Goal: Transaction & Acquisition: Purchase product/service

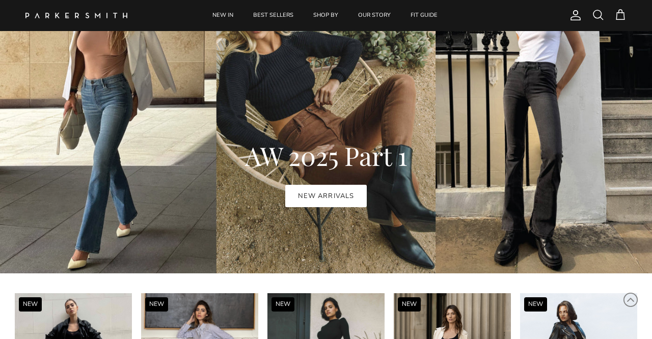
scroll to position [602, 0]
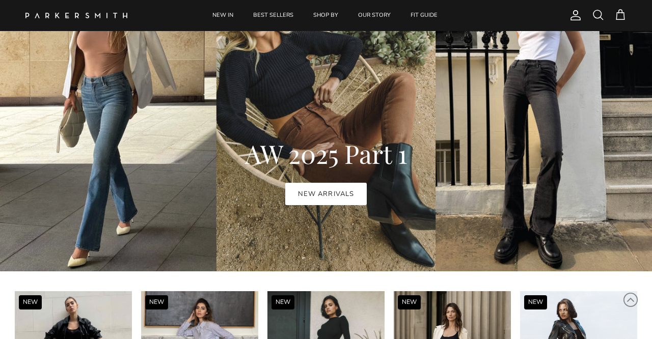
click at [337, 192] on link "NEW ARRIVALS" at bounding box center [325, 194] width 81 height 22
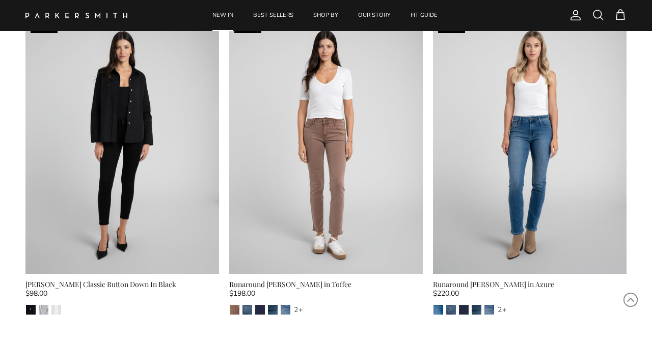
scroll to position [726, 0]
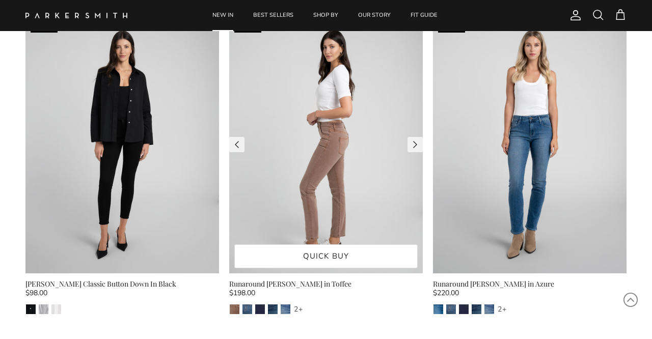
click at [318, 149] on img at bounding box center [326, 145] width 194 height 258
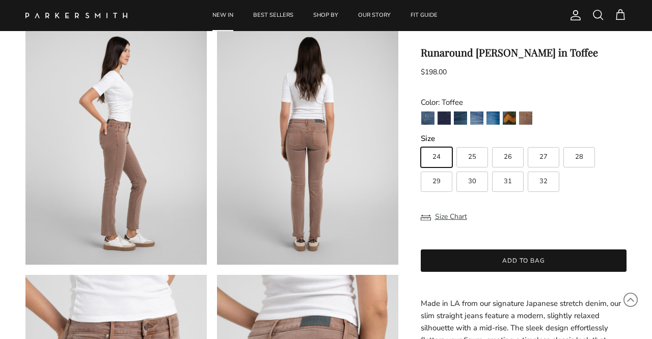
scroll to position [318, 0]
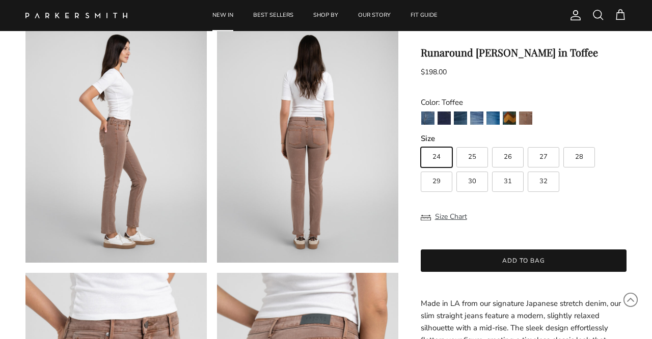
click at [631, 207] on product-form "Previous Next NEW NEW" at bounding box center [326, 263] width 652 height 1009
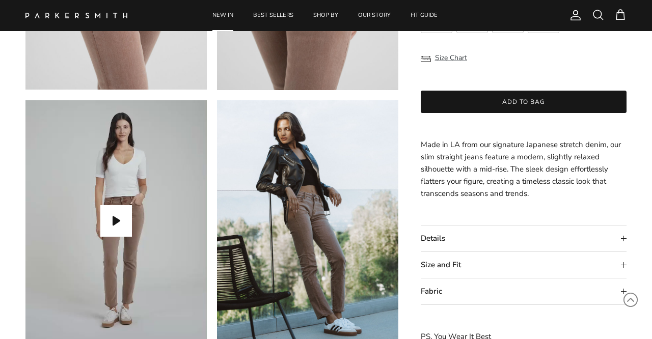
scroll to position [817, 0]
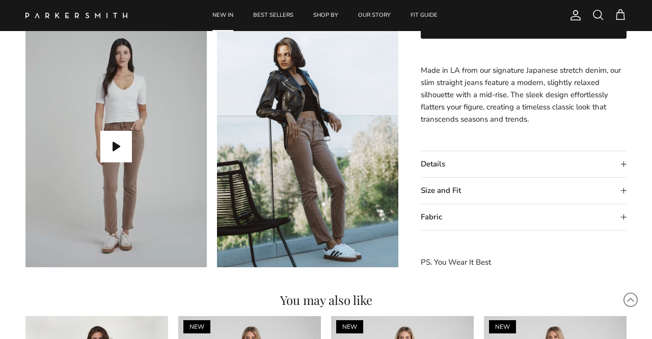
click at [624, 188] on summary "Size and Fit" at bounding box center [524, 191] width 206 height 26
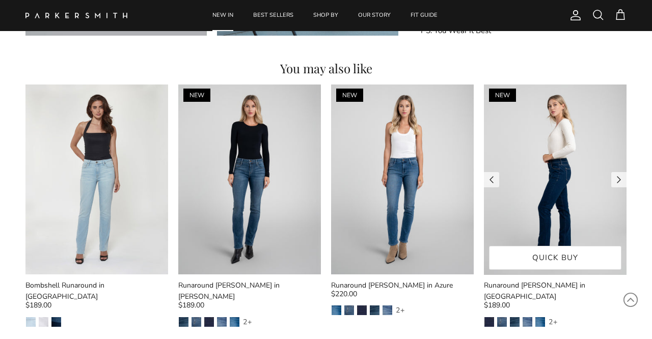
scroll to position [1051, 0]
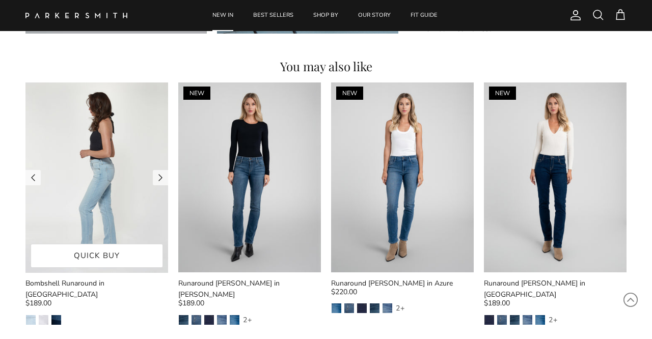
click at [99, 176] on img at bounding box center [96, 178] width 143 height 190
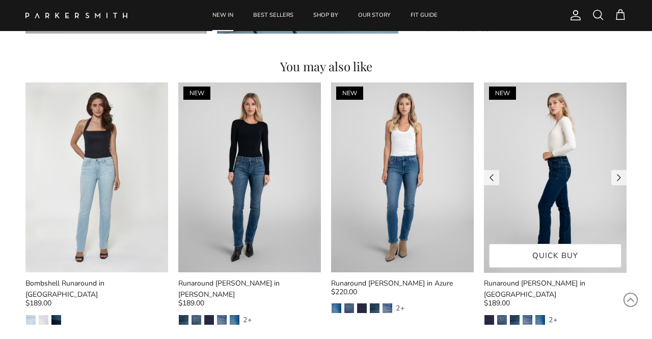
click at [560, 162] on img at bounding box center [555, 178] width 143 height 190
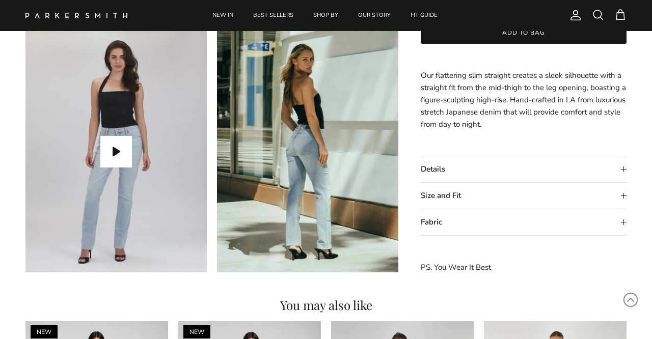
scroll to position [824, 0]
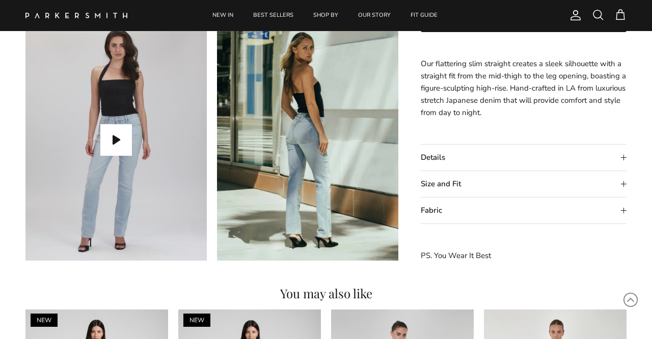
click at [625, 181] on summary "Size and Fit" at bounding box center [524, 184] width 206 height 26
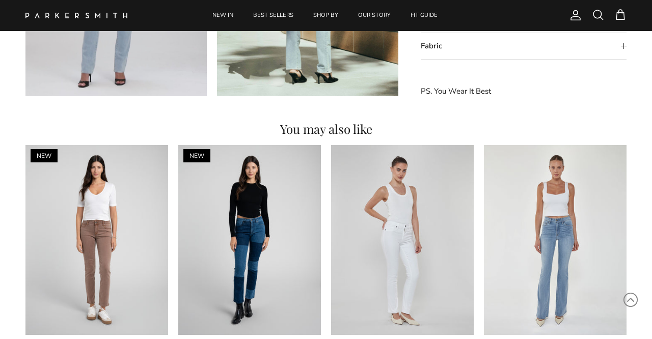
scroll to position [985, 0]
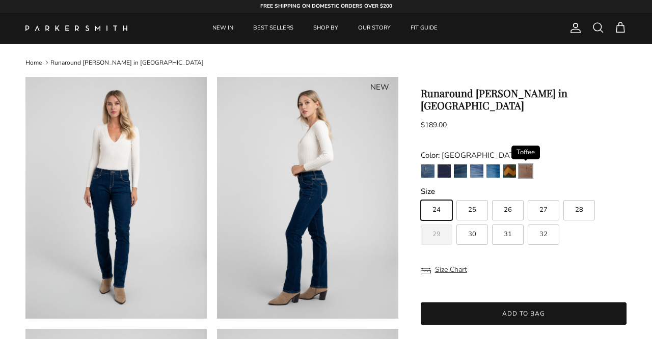
click at [527, 165] on img "Toffee" at bounding box center [525, 171] width 13 height 13
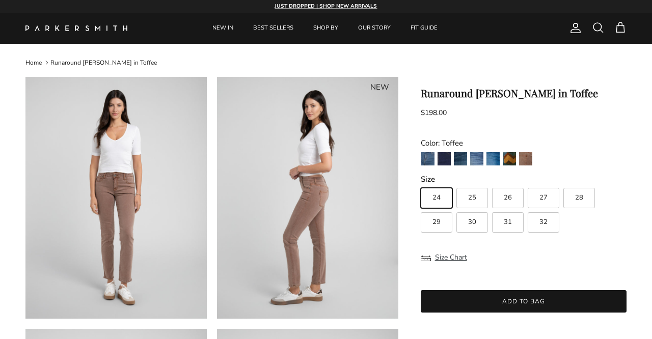
click at [600, 28] on span at bounding box center [598, 27] width 12 height 12
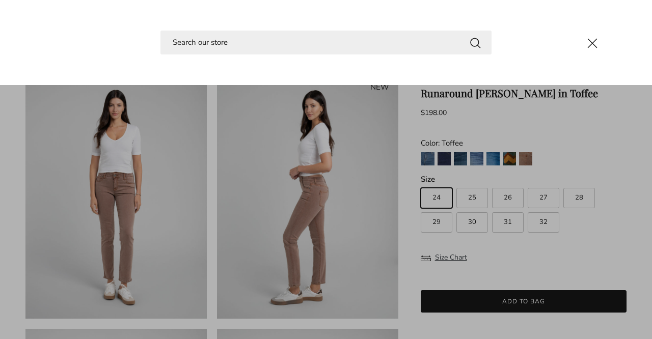
click at [253, 46] on input "Search" at bounding box center [326, 43] width 331 height 24
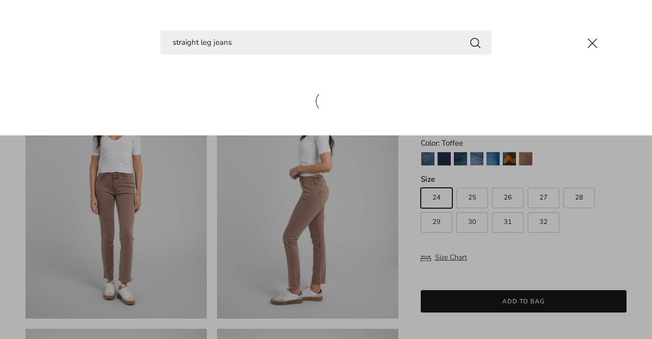
type input "straight leg jeans"
click at [475, 42] on button "Search" at bounding box center [475, 42] width 12 height 13
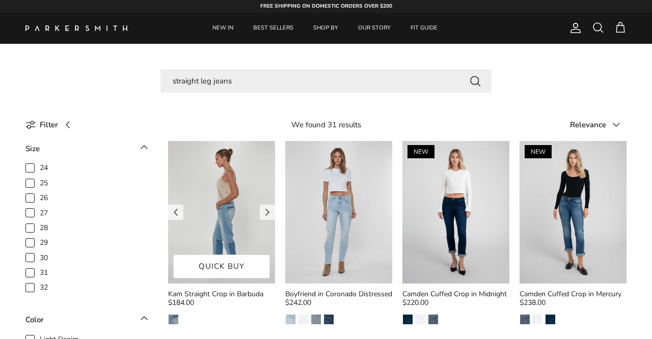
click at [226, 216] on img at bounding box center [221, 212] width 107 height 143
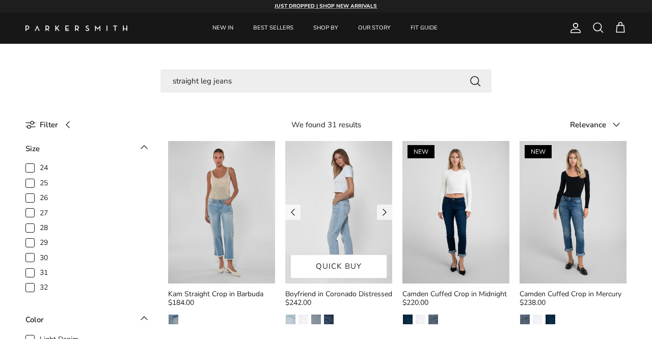
click at [342, 206] on img at bounding box center [338, 212] width 107 height 143
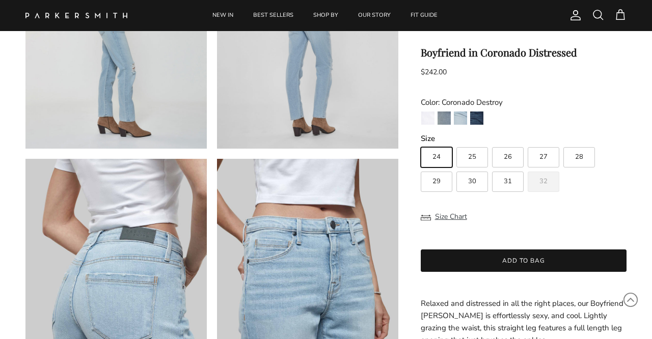
scroll to position [399, 0]
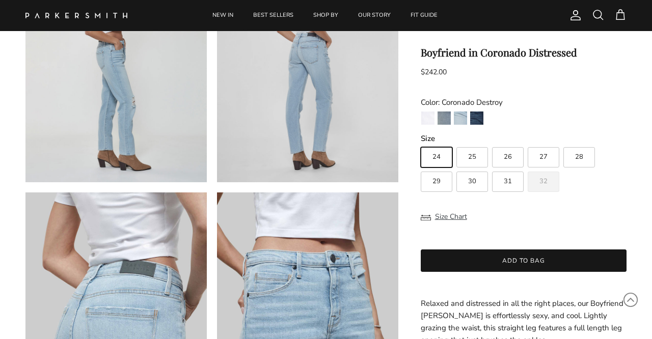
click at [631, 216] on product-form "Previous Next" at bounding box center [326, 182] width 652 height 1009
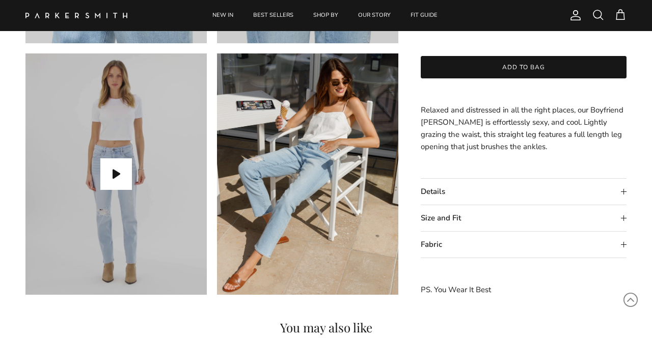
scroll to position [796, 0]
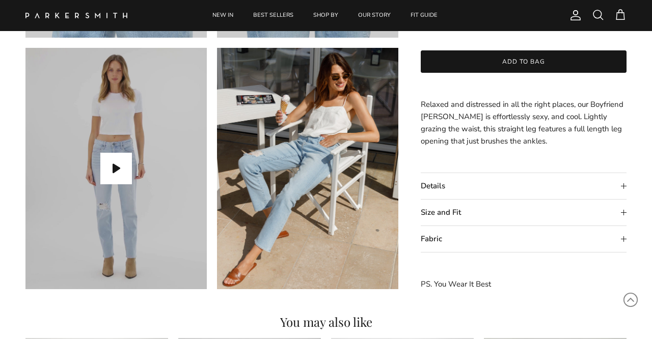
click at [624, 212] on summary "Size and Fit" at bounding box center [524, 213] width 206 height 26
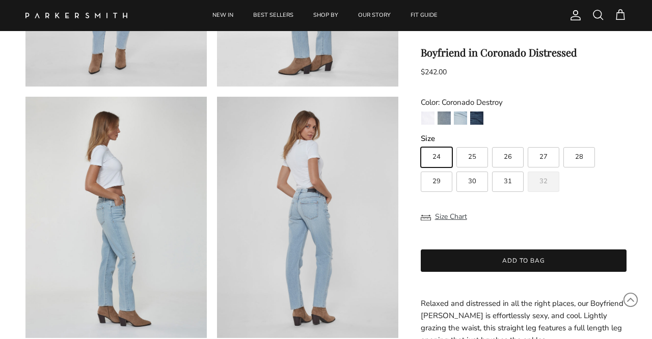
scroll to position [237, 0]
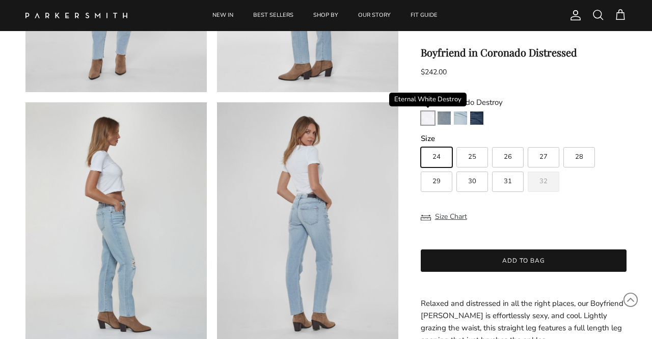
click at [430, 118] on img "Eternal White Destroy" at bounding box center [427, 118] width 13 height 13
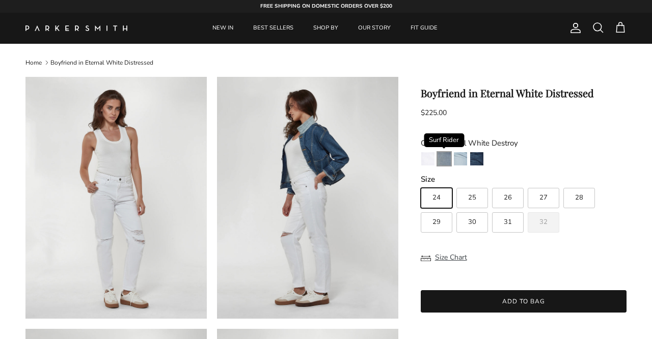
click at [445, 160] on img "Surf Rider" at bounding box center [444, 158] width 13 height 13
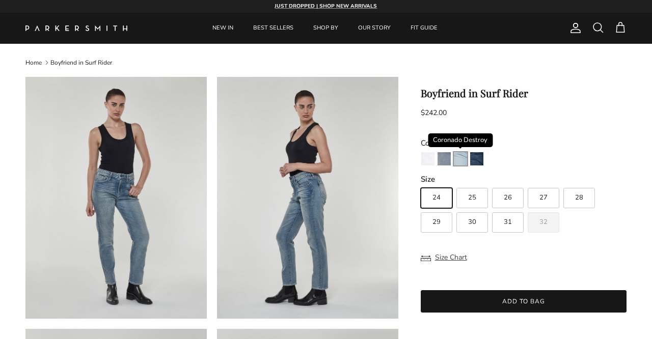
click at [461, 161] on img "Coronado Destroy" at bounding box center [460, 158] width 13 height 13
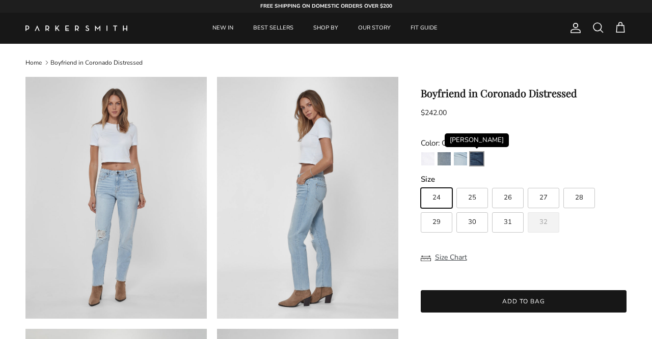
click at [481, 160] on img "Redford" at bounding box center [476, 158] width 13 height 13
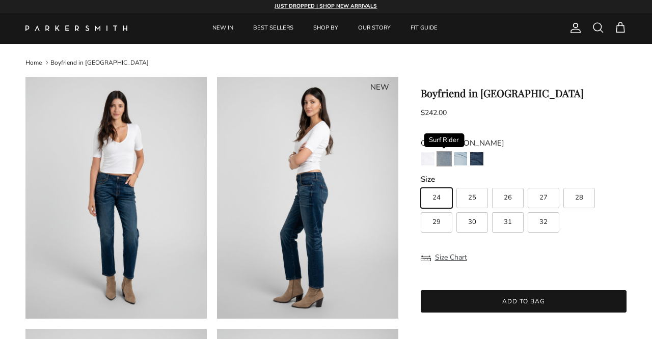
click at [445, 159] on img "Surf Rider" at bounding box center [444, 158] width 13 height 13
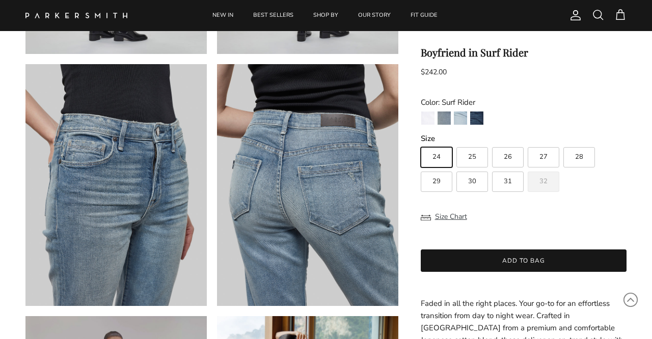
scroll to position [522, 0]
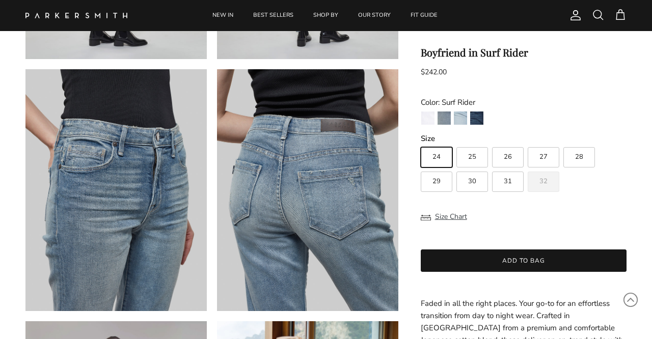
click at [440, 180] on span "29" at bounding box center [437, 181] width 8 height 7
click at [421, 143] on input "29" at bounding box center [420, 143] width 1 height 1
radio input "true"
click at [524, 260] on button "Add to bag" at bounding box center [524, 261] width 206 height 22
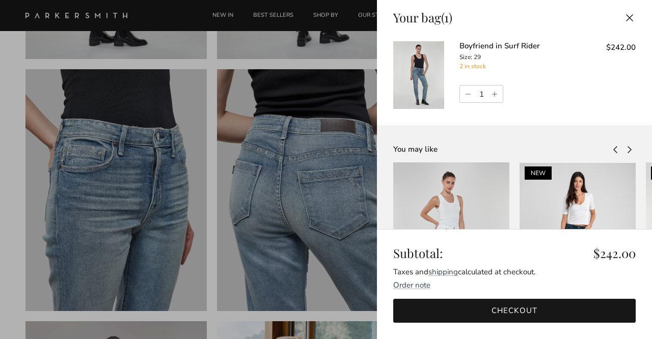
click at [630, 17] on button "Close" at bounding box center [630, 17] width 22 height 23
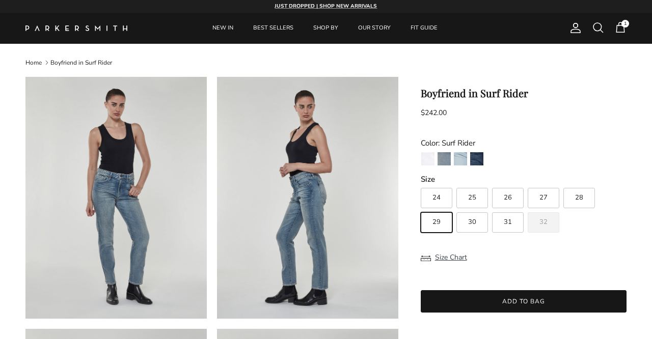
scroll to position [522, 0]
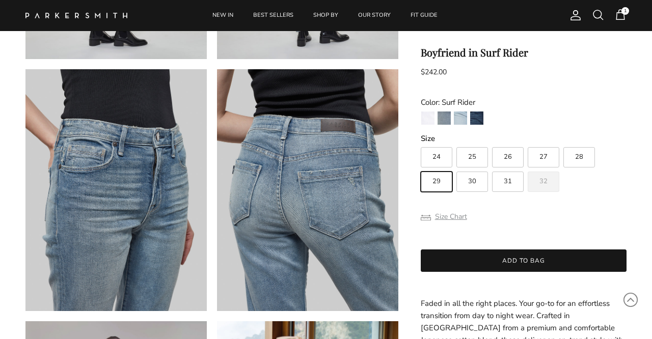
click at [455, 217] on button "Size Chart" at bounding box center [444, 216] width 46 height 19
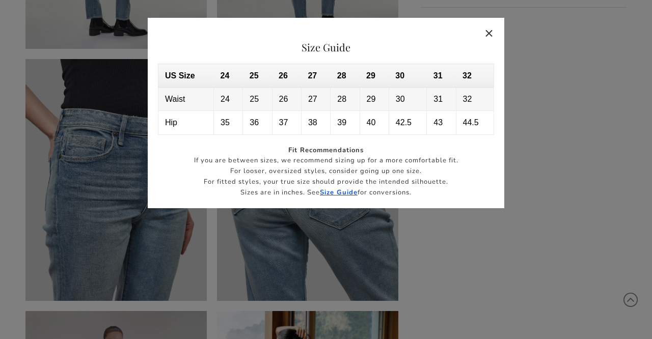
click at [490, 32] on button "Close" at bounding box center [489, 32] width 23 height 23
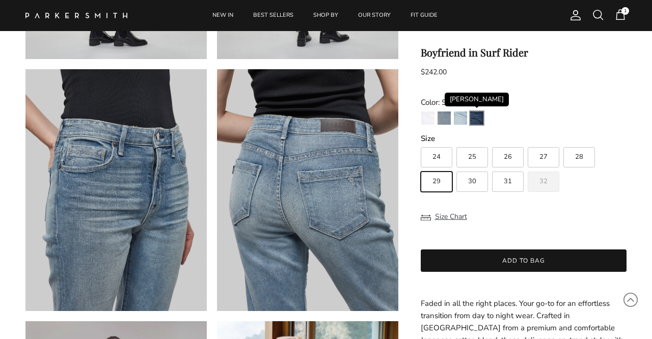
click at [479, 118] on img "Redford" at bounding box center [476, 118] width 13 height 13
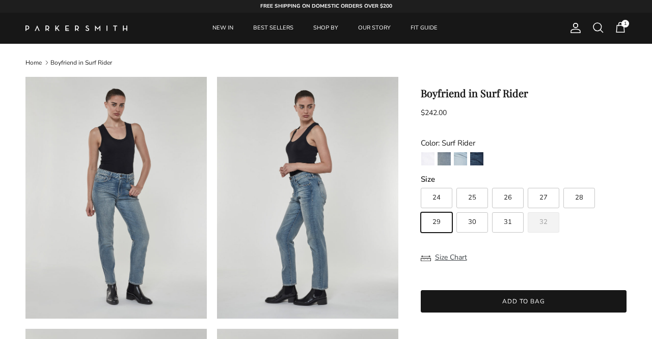
scroll to position [522, 0]
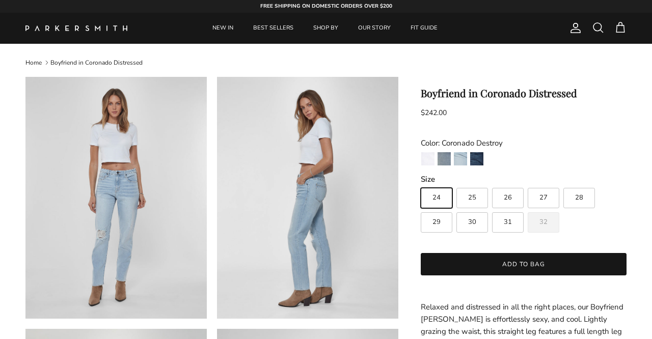
scroll to position [237, 0]
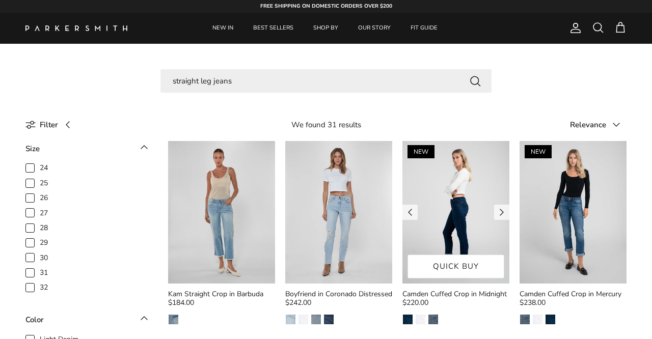
click at [458, 211] on img at bounding box center [456, 212] width 107 height 143
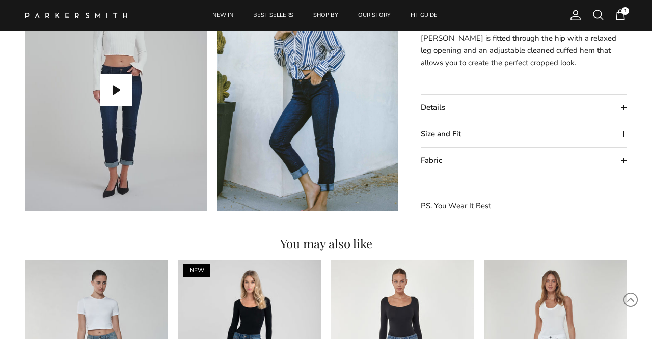
scroll to position [877, 0]
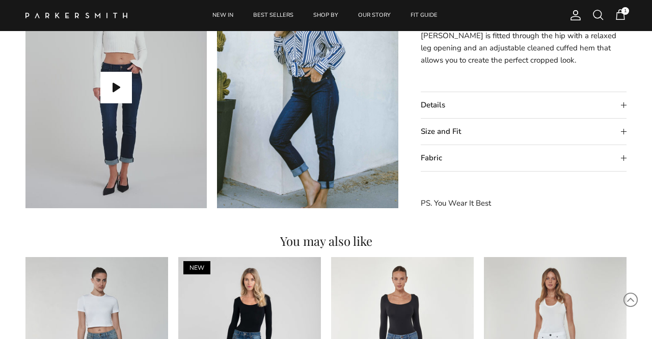
click at [625, 130] on summary "Size and Fit" at bounding box center [524, 132] width 206 height 26
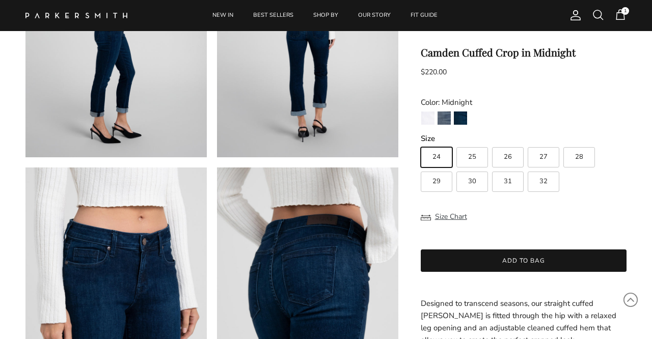
scroll to position [415, 0]
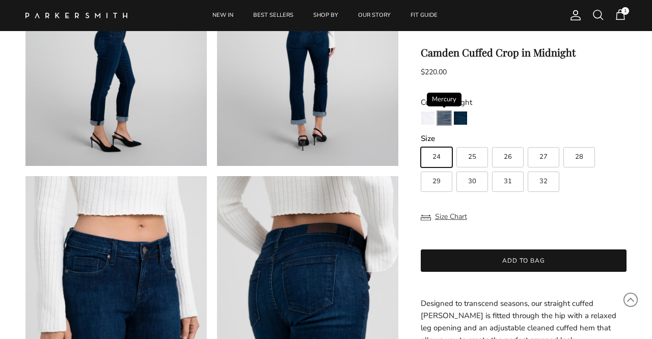
click at [444, 117] on img "Mercury" at bounding box center [444, 118] width 13 height 13
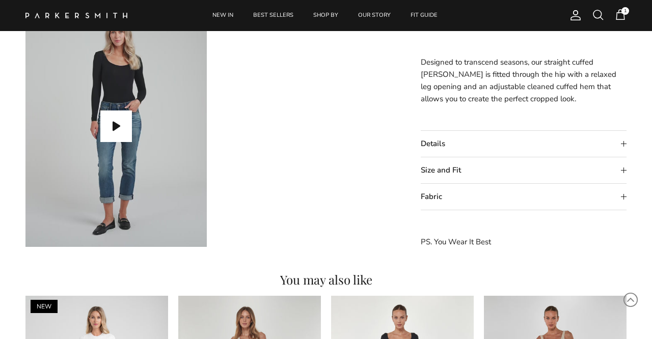
scroll to position [839, 0]
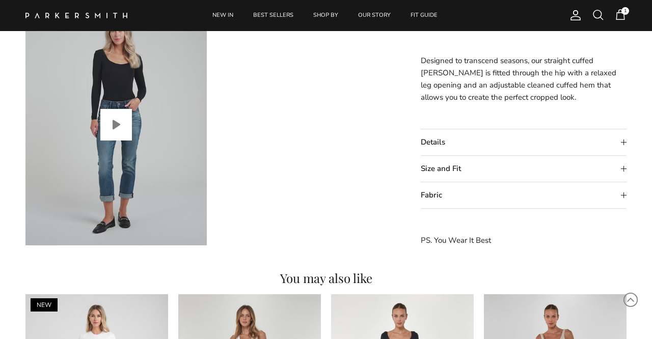
click at [116, 123] on button "Play video" at bounding box center [116, 125] width 32 height 32
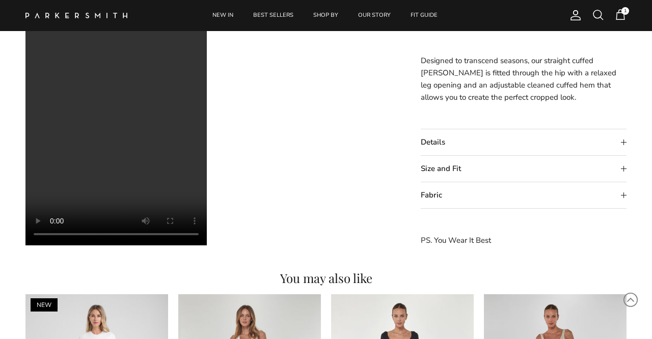
click at [175, 141] on video "Camden Cuffed Crop in Mercury" at bounding box center [115, 125] width 181 height 242
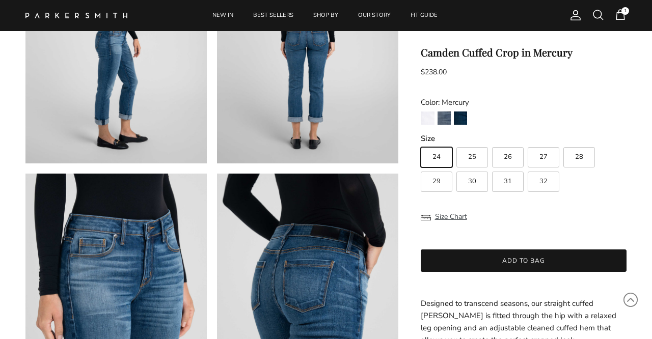
scroll to position [416, 0]
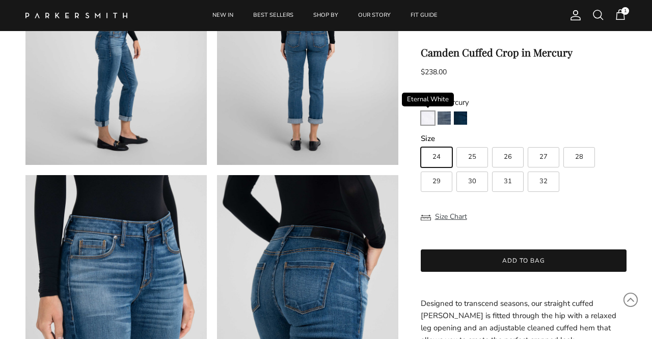
click at [428, 116] on img "Eternal White" at bounding box center [427, 118] width 13 height 13
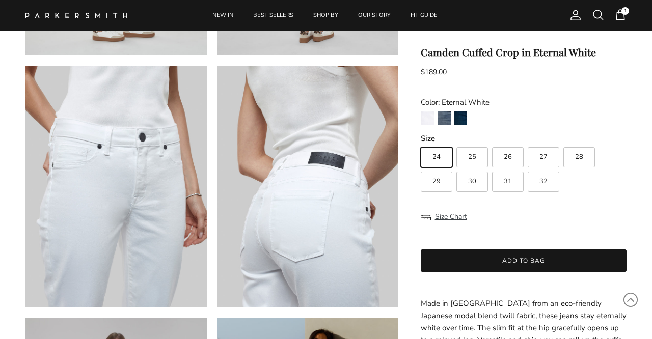
scroll to position [537, 0]
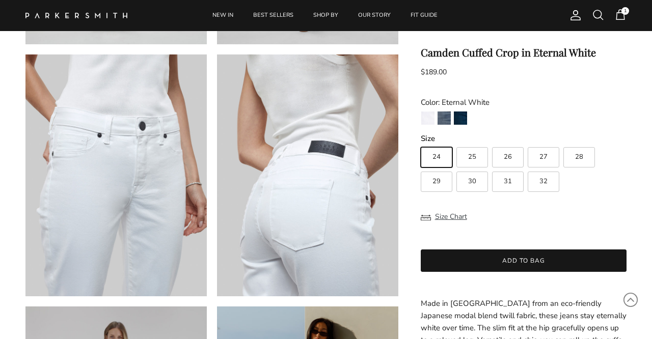
click at [621, 200] on div "Camden Cuffed Crop in Eternal White $189.00 Unit price / Unavailable Color: Ete…" at bounding box center [524, 274] width 206 height 456
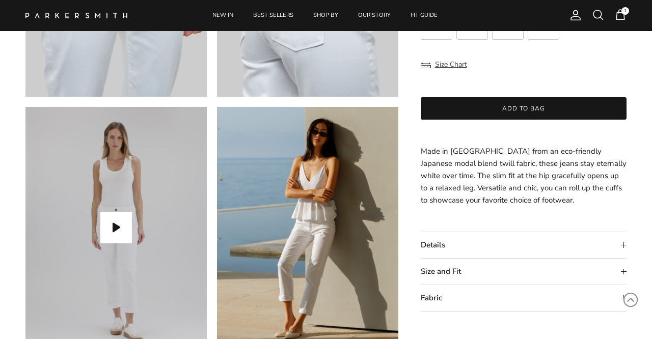
scroll to position [740, 0]
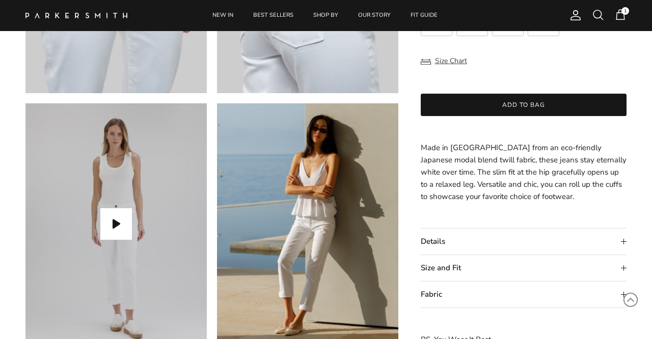
click at [624, 266] on summary "Size and Fit" at bounding box center [524, 268] width 206 height 26
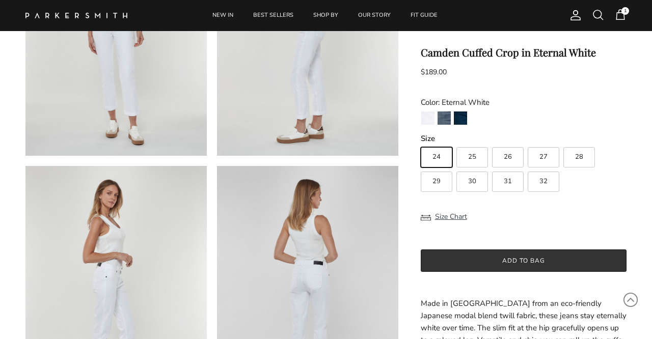
scroll to position [161, 0]
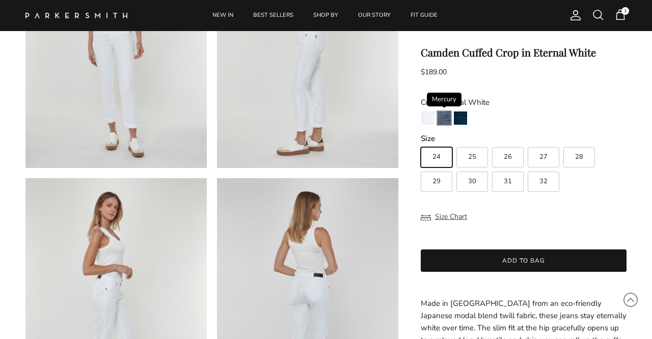
click at [445, 119] on img "Mercury" at bounding box center [444, 118] width 13 height 13
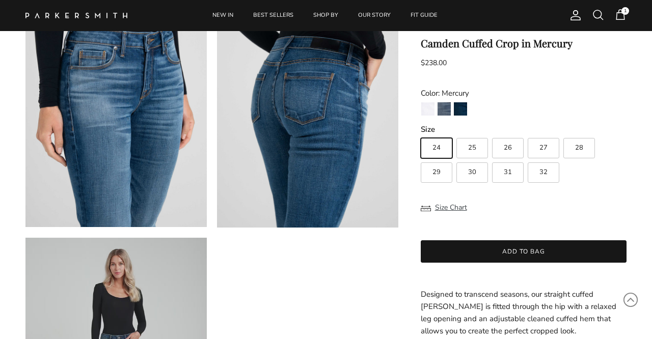
scroll to position [559, 0]
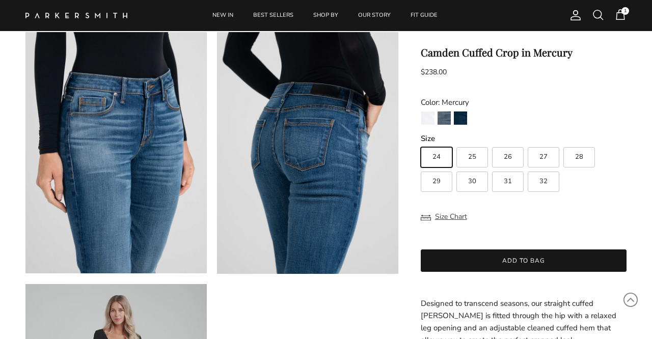
click at [473, 183] on span "30" at bounding box center [472, 181] width 8 height 7
click at [421, 143] on input "30" at bounding box center [420, 143] width 1 height 1
radio input "true"
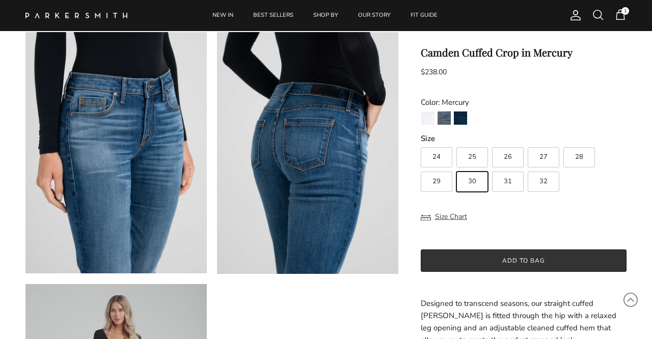
click at [535, 261] on button "Add to bag" at bounding box center [524, 261] width 206 height 22
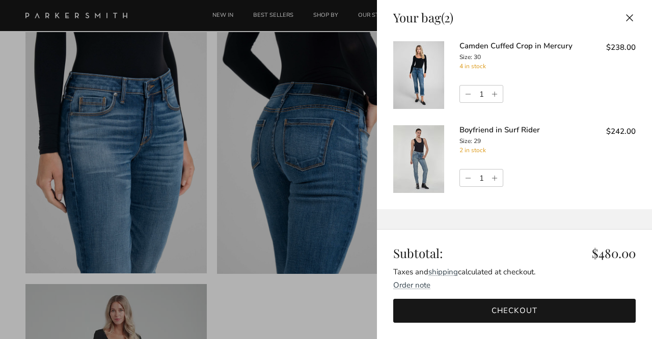
click at [631, 16] on button "Close" at bounding box center [630, 17] width 22 height 23
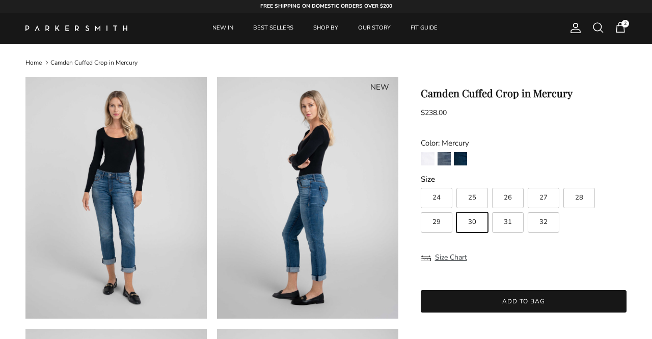
scroll to position [559, 0]
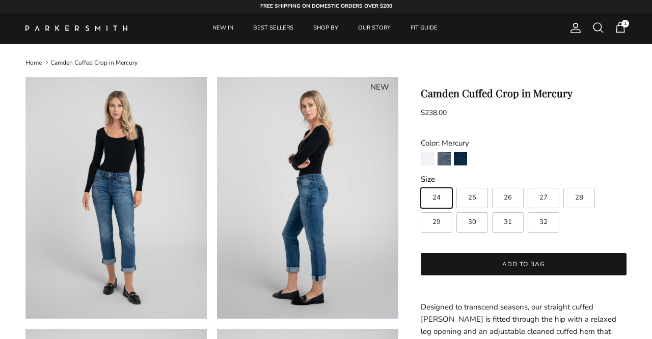
scroll to position [416, 0]
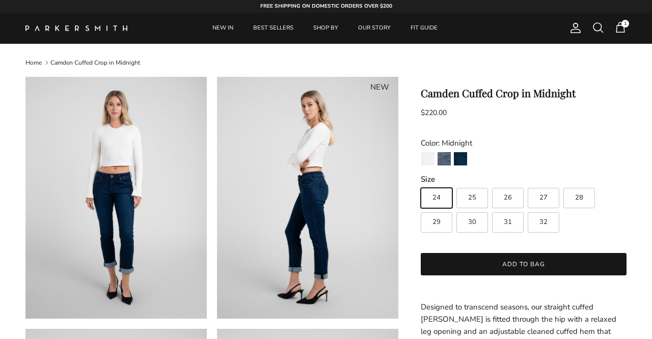
scroll to position [415, 0]
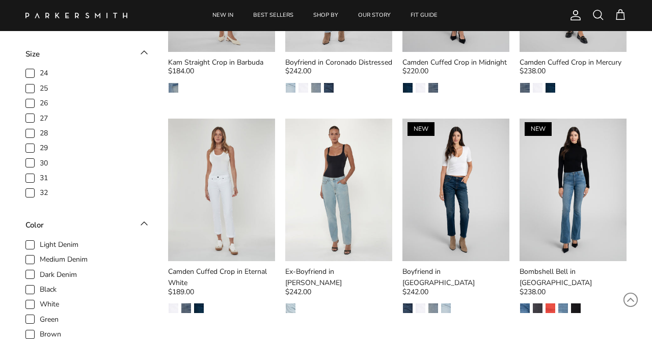
scroll to position [233, 0]
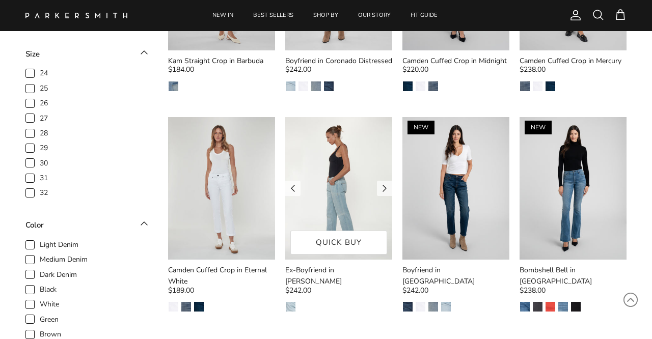
click at [342, 200] on img at bounding box center [338, 188] width 107 height 143
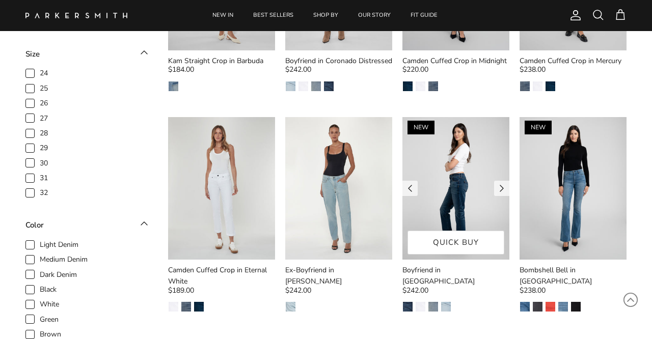
click at [460, 195] on img at bounding box center [456, 188] width 107 height 143
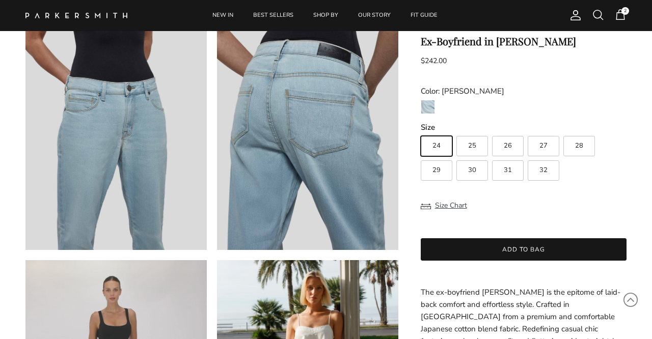
scroll to position [585, 0]
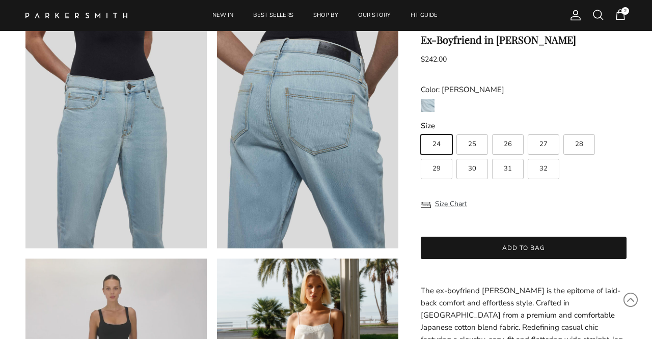
click at [610, 184] on div "Ex-Boyfriend in [PERSON_NAME] $242.00 Unit price / Unavailable Color: [PERSON_N…" at bounding box center [524, 268] width 206 height 468
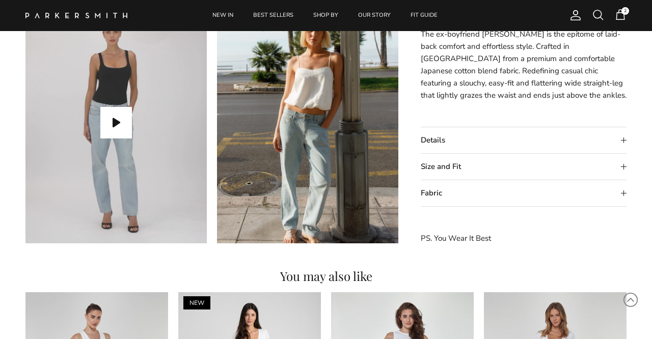
scroll to position [842, 0]
click at [624, 164] on summary "Size and Fit" at bounding box center [524, 166] width 206 height 26
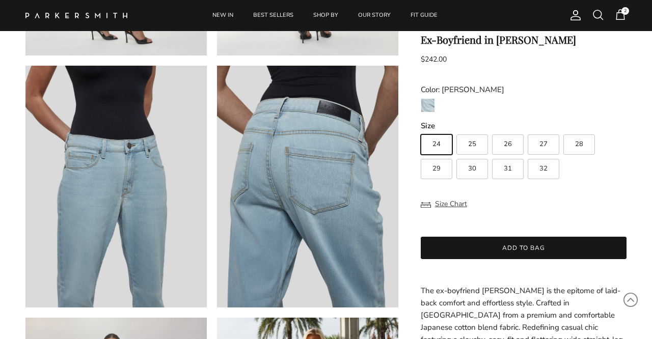
scroll to position [524, 0]
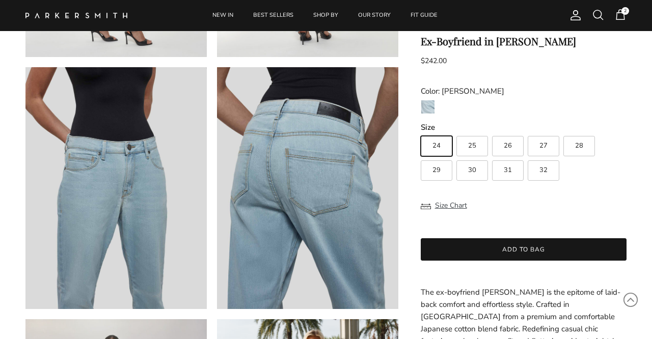
click at [474, 169] on span "30" at bounding box center [472, 170] width 8 height 7
click at [421, 132] on input "30" at bounding box center [420, 131] width 1 height 1
radio input "true"
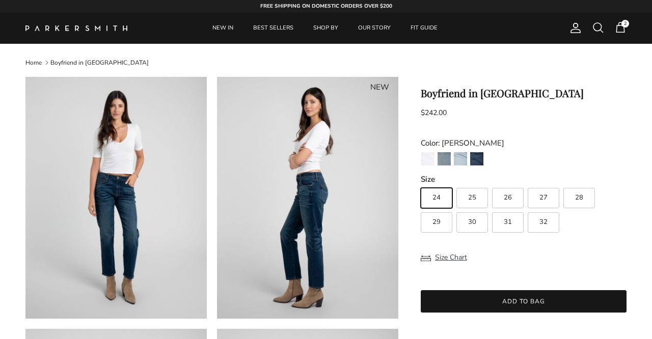
click at [617, 232] on div "Boyfriend in Redford $242.00 Unit price / Unavailable Color: Redford Eternal Wh…" at bounding box center [524, 327] width 206 height 480
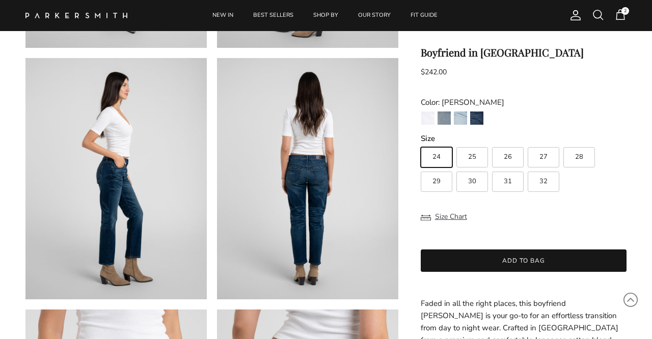
scroll to position [282, 0]
click at [640, 215] on product-form "Previous Next NEW NEW" at bounding box center [326, 299] width 652 height 1009
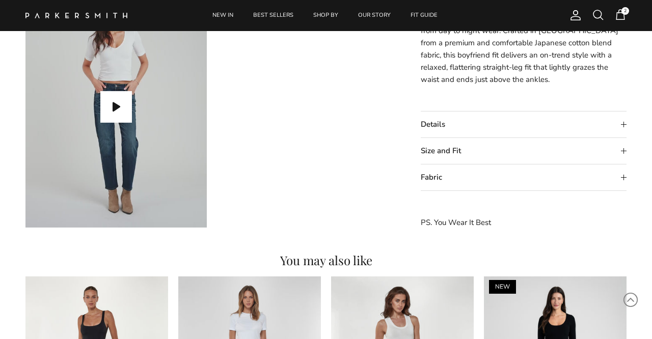
scroll to position [860, 0]
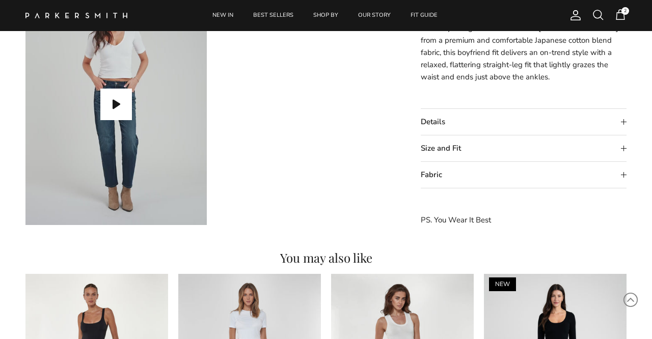
click at [624, 147] on summary "Size and Fit" at bounding box center [524, 149] width 206 height 26
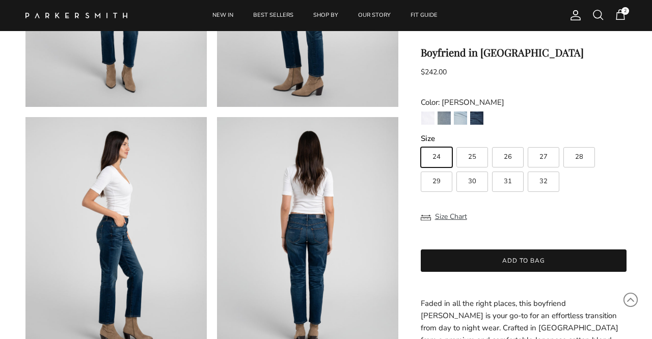
scroll to position [219, 0]
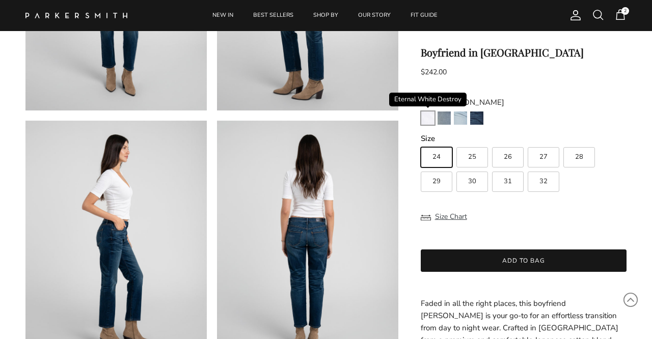
click at [428, 117] on img "Eternal White Destroy" at bounding box center [427, 118] width 13 height 13
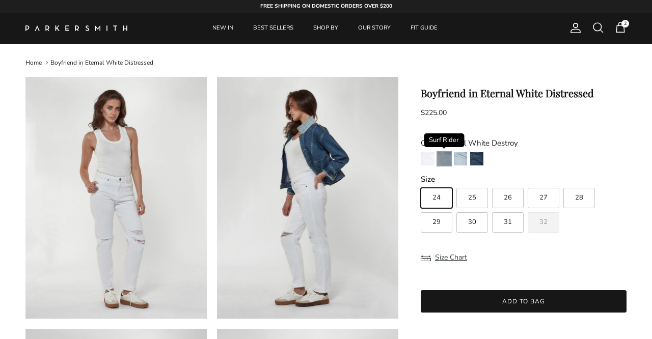
click at [445, 160] on img "Surf Rider" at bounding box center [444, 158] width 13 height 13
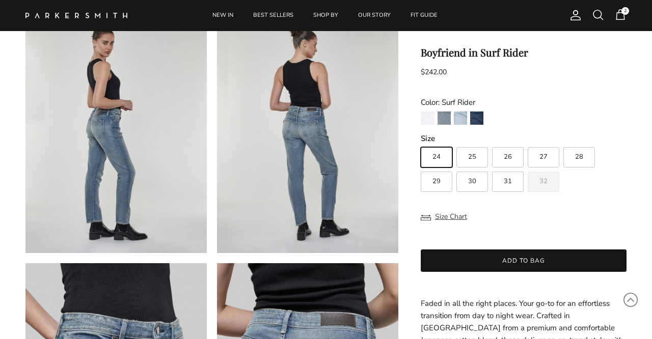
scroll to position [326, 0]
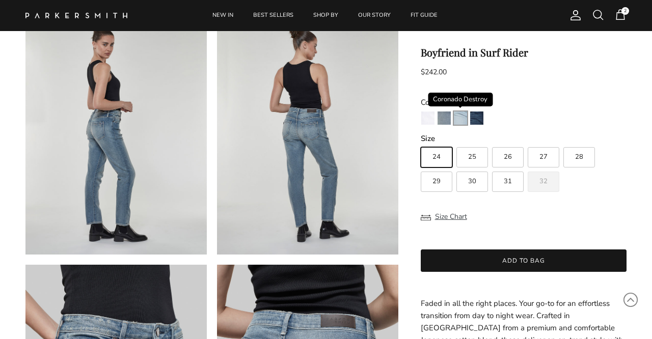
click at [461, 119] on img "Coronado Destroy" at bounding box center [460, 118] width 13 height 13
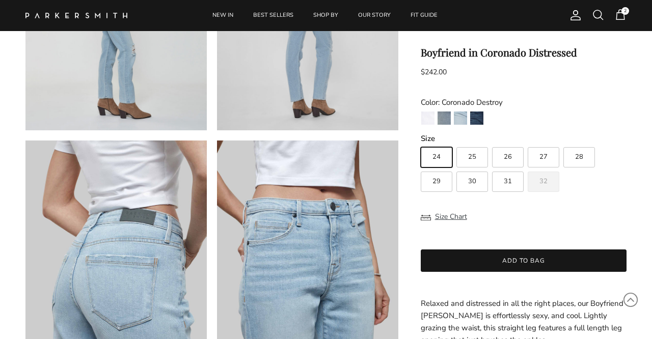
scroll to position [490, 0]
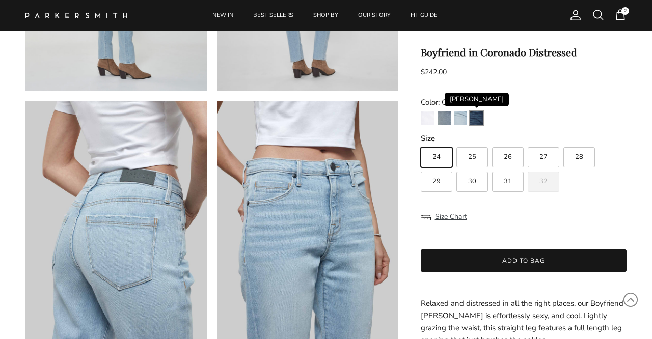
click at [481, 118] on img "Redford" at bounding box center [476, 118] width 13 height 13
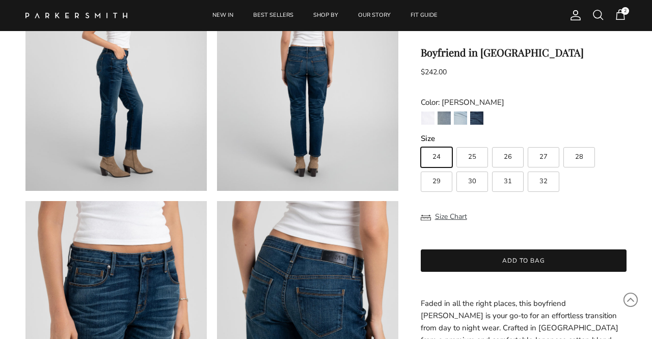
scroll to position [333, 0]
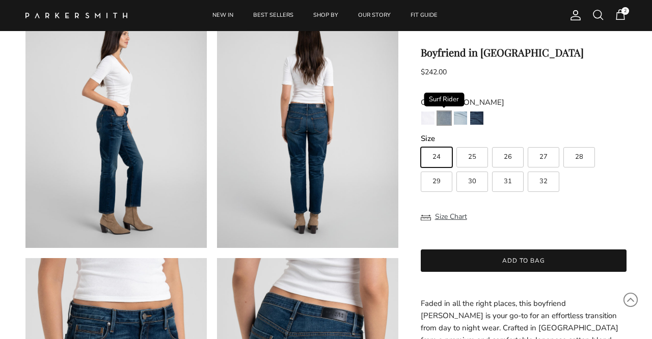
click at [443, 118] on img "Surf Rider" at bounding box center [444, 118] width 13 height 13
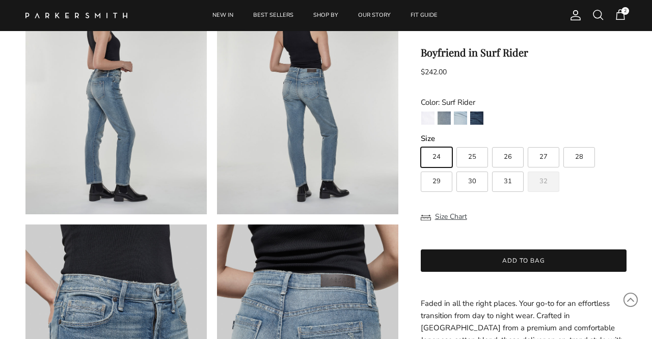
scroll to position [325, 0]
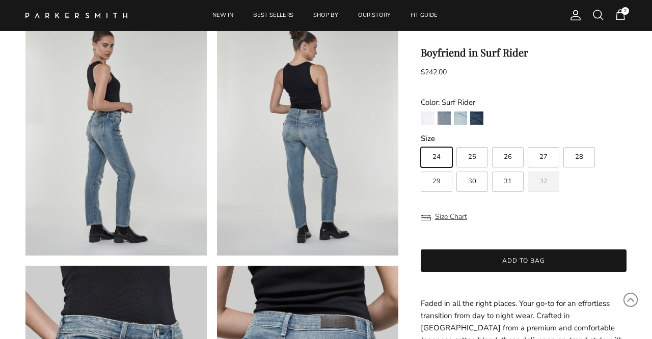
click at [469, 180] on span "30" at bounding box center [472, 181] width 8 height 7
click at [421, 143] on input "30" at bounding box center [420, 143] width 1 height 1
radio input "true"
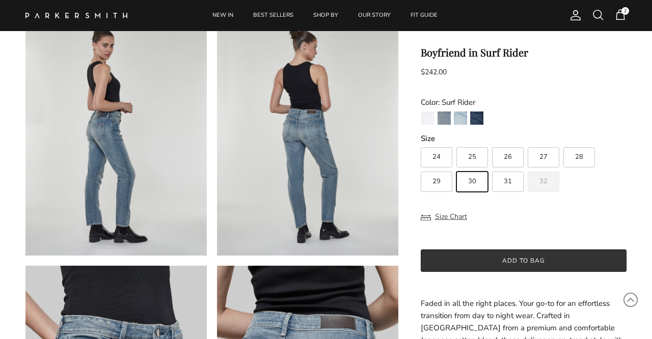
click at [511, 262] on button "Add to bag" at bounding box center [524, 261] width 206 height 22
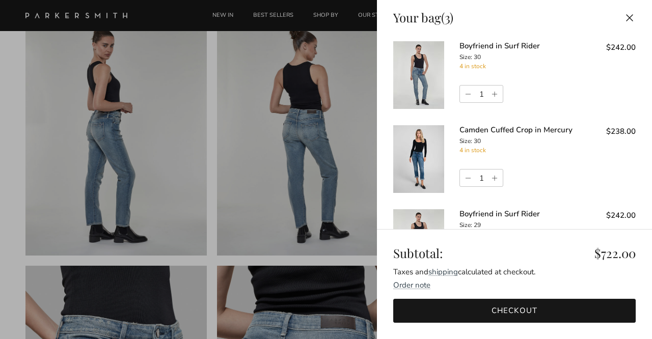
click at [631, 14] on button "Close" at bounding box center [630, 17] width 22 height 23
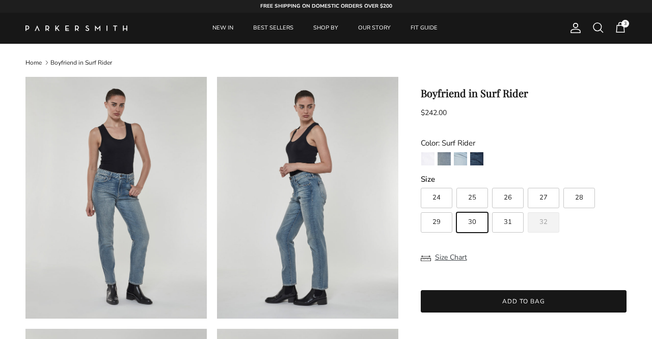
scroll to position [325, 0]
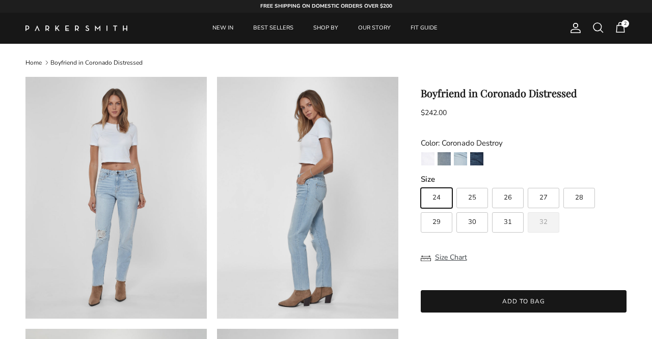
scroll to position [490, 0]
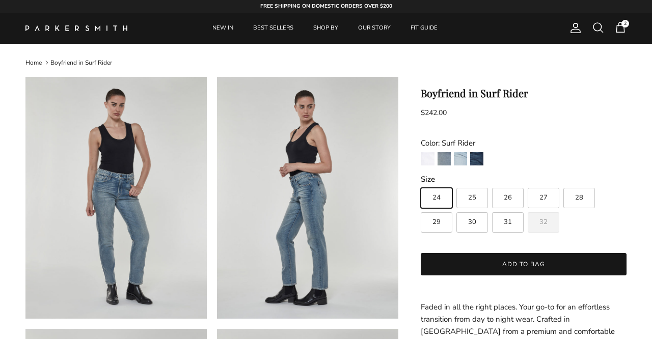
scroll to position [326, 0]
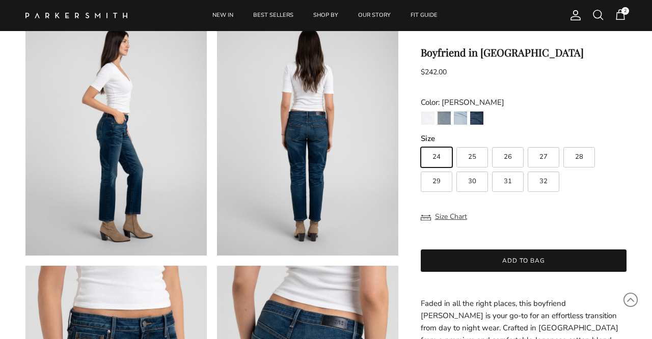
scroll to position [331, 0]
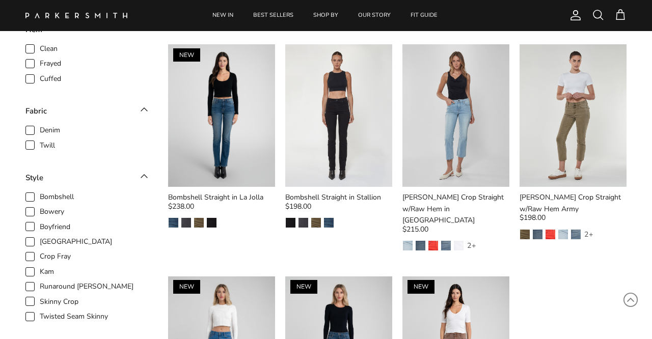
scroll to position [1430, 0]
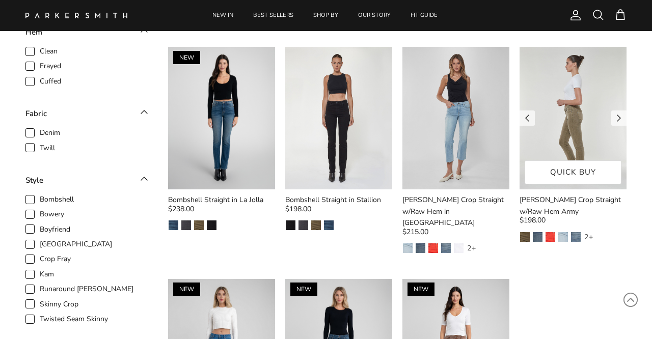
click at [574, 102] on img at bounding box center [573, 118] width 107 height 143
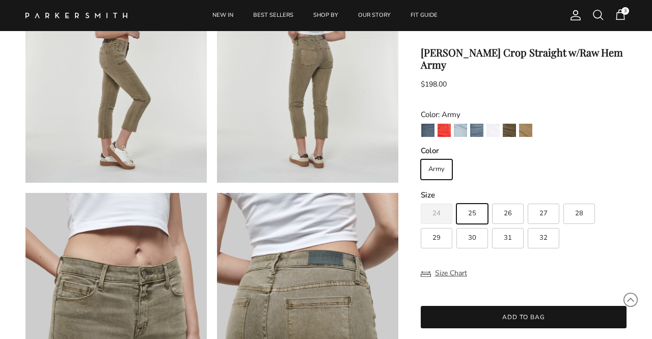
scroll to position [386, 0]
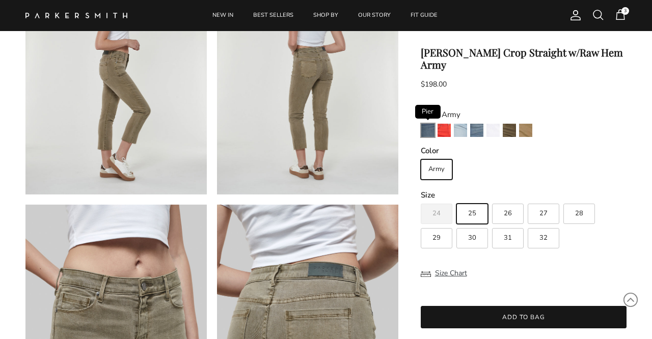
click at [427, 124] on img "Pier" at bounding box center [427, 130] width 13 height 13
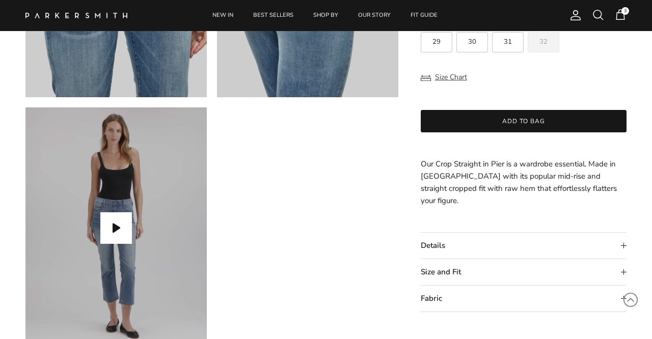
scroll to position [751, 0]
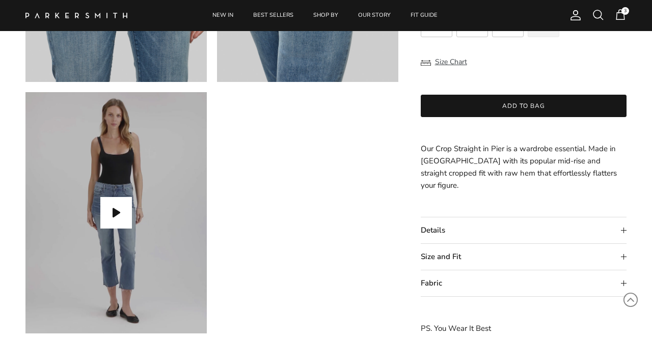
click at [623, 255] on summary "Size and Fit" at bounding box center [524, 257] width 206 height 26
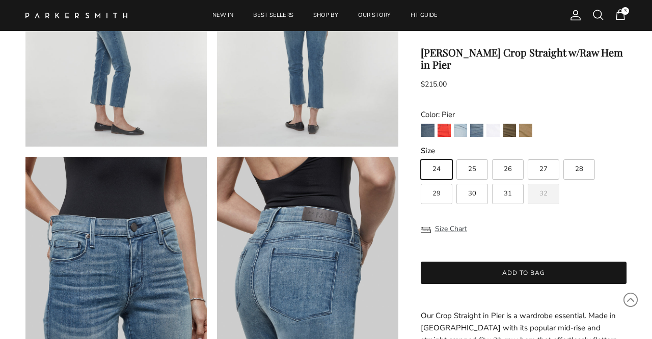
scroll to position [434, 0]
click at [444, 124] on img "Watermelon" at bounding box center [444, 130] width 13 height 13
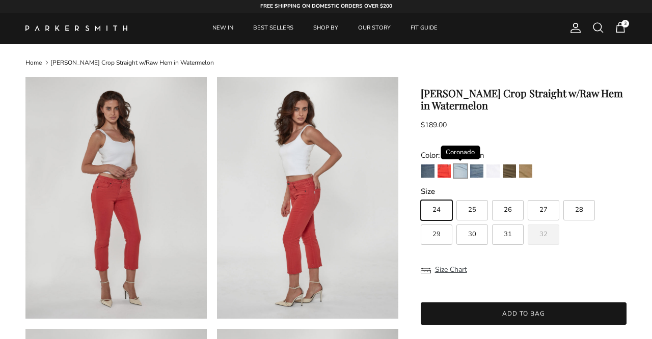
click at [461, 172] on img "Coronado" at bounding box center [460, 171] width 13 height 13
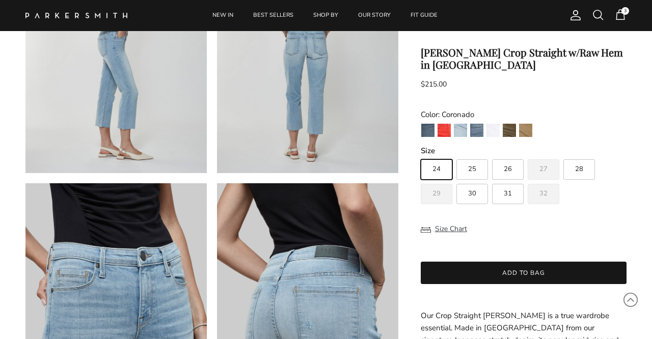
scroll to position [405, 0]
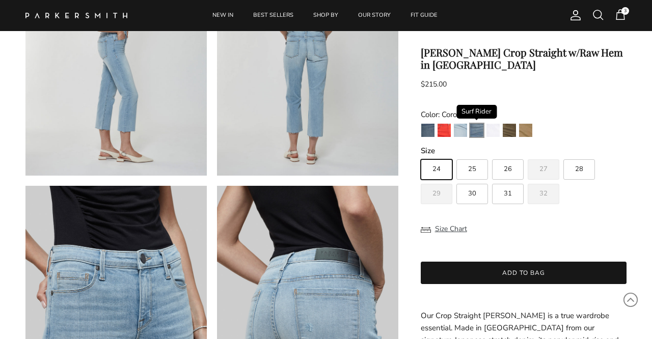
click at [475, 133] on img "Surf Rider" at bounding box center [476, 130] width 13 height 13
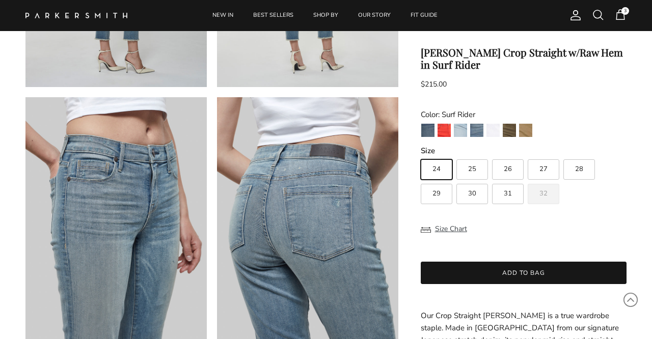
scroll to position [496, 0]
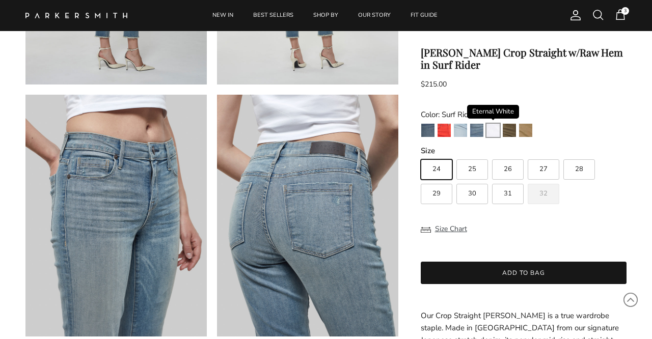
click at [493, 129] on img "Eternal White" at bounding box center [493, 130] width 13 height 13
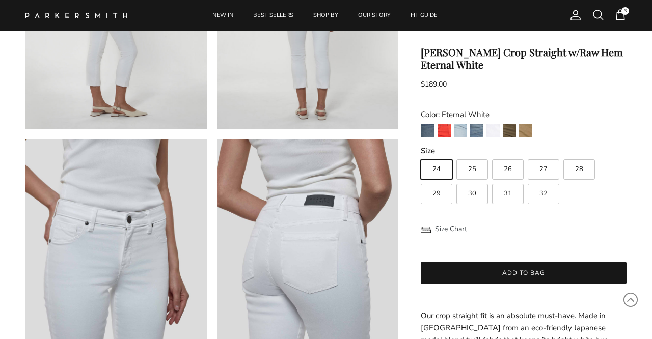
scroll to position [457, 0]
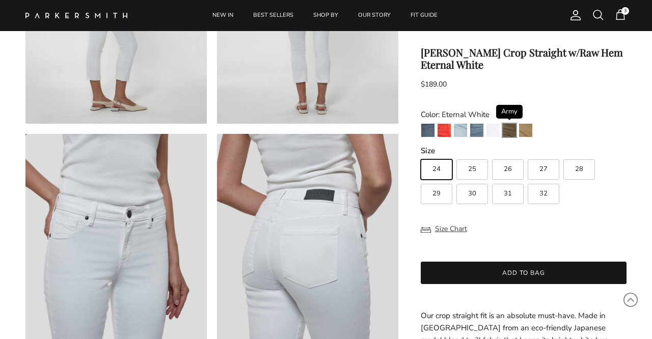
click at [510, 130] on img "Army" at bounding box center [509, 130] width 13 height 13
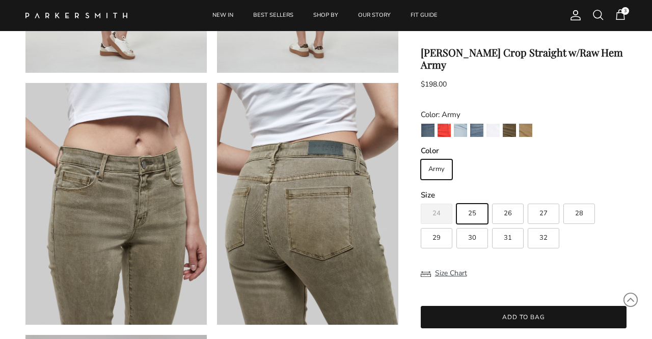
scroll to position [514, 0]
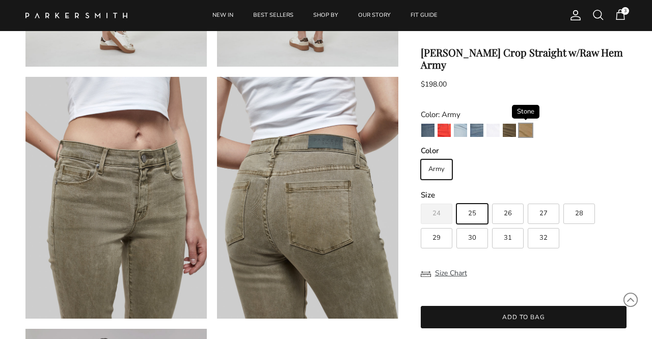
click at [525, 124] on img "Stone" at bounding box center [525, 130] width 13 height 13
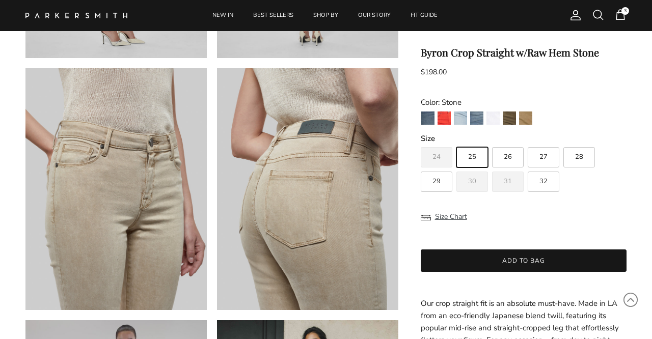
scroll to position [527, 0]
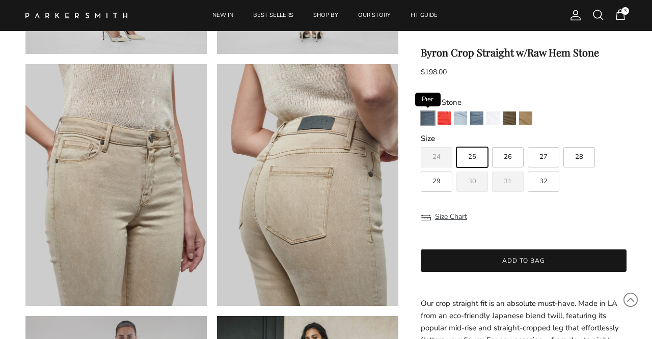
click at [431, 118] on img "Pier" at bounding box center [427, 118] width 13 height 13
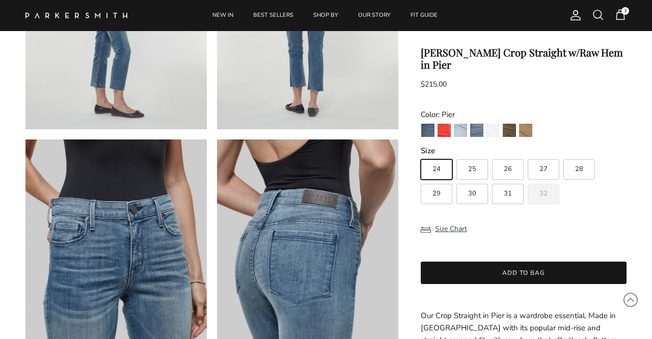
scroll to position [453, 0]
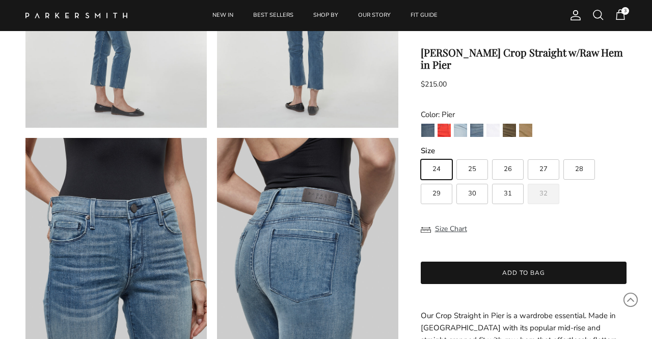
click at [471, 191] on span "30" at bounding box center [472, 194] width 8 height 7
click at [421, 155] on input "30" at bounding box center [420, 155] width 1 height 1
radio input "true"
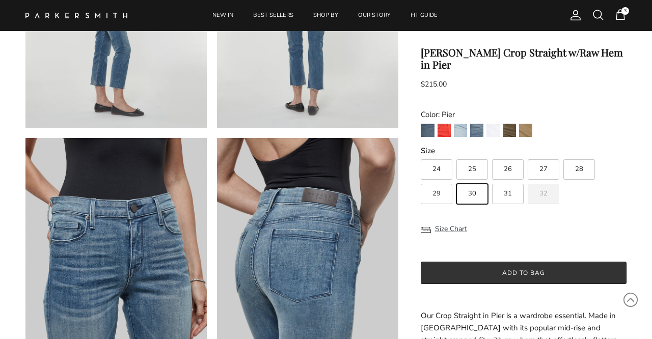
click at [528, 262] on button "Add to bag" at bounding box center [524, 273] width 206 height 22
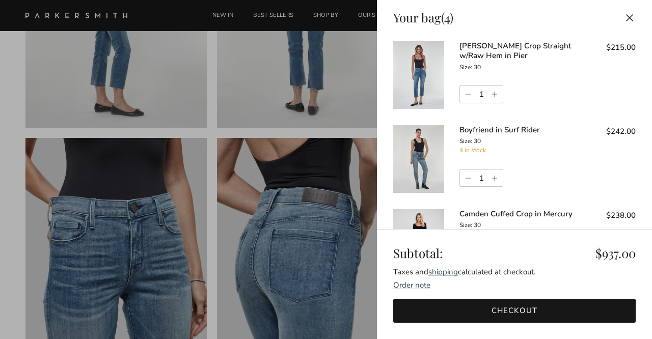
click at [631, 14] on button "Close" at bounding box center [630, 17] width 22 height 23
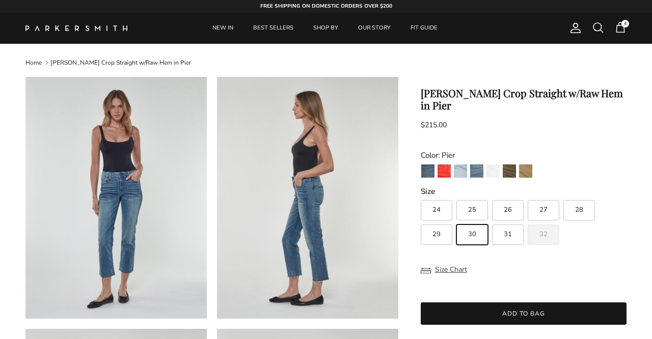
scroll to position [453, 0]
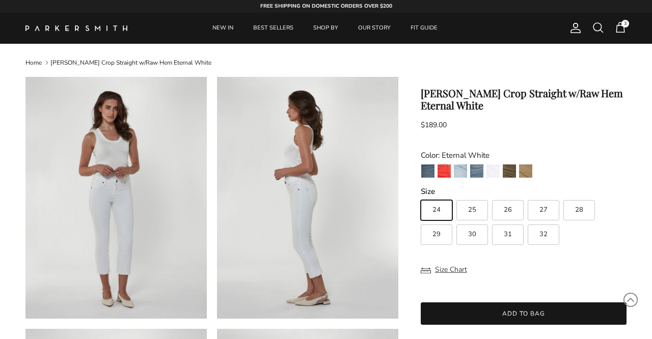
scroll to position [457, 0]
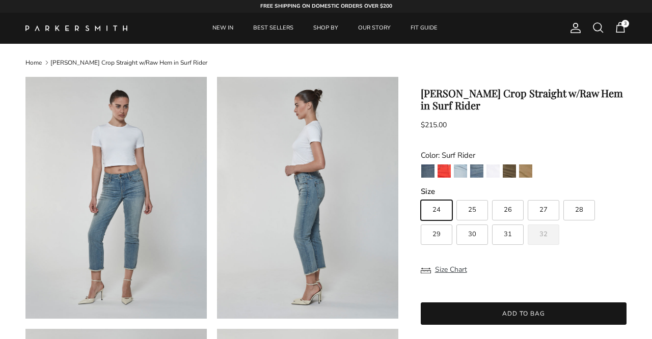
scroll to position [496, 0]
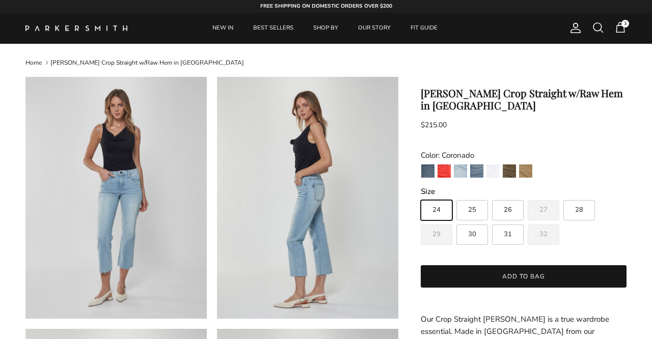
scroll to position [405, 0]
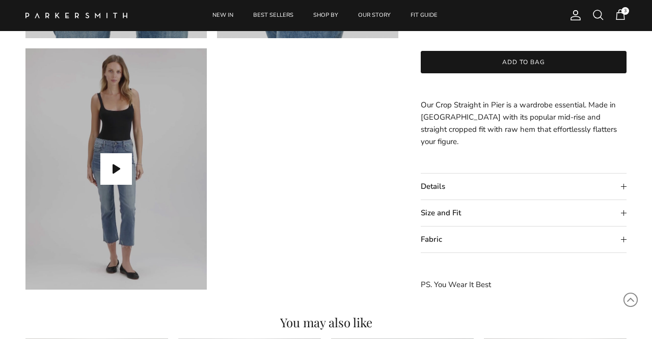
scroll to position [797, 0]
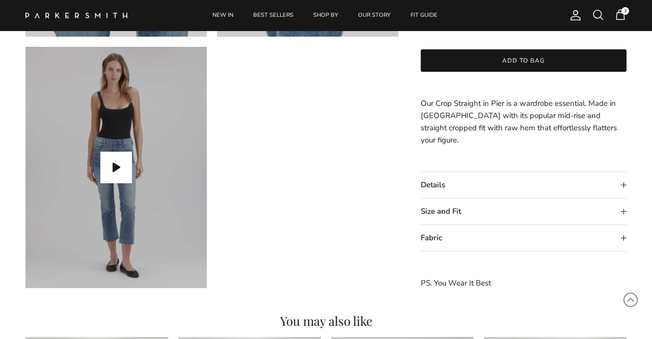
click at [623, 209] on summary "Size and Fit" at bounding box center [524, 212] width 206 height 26
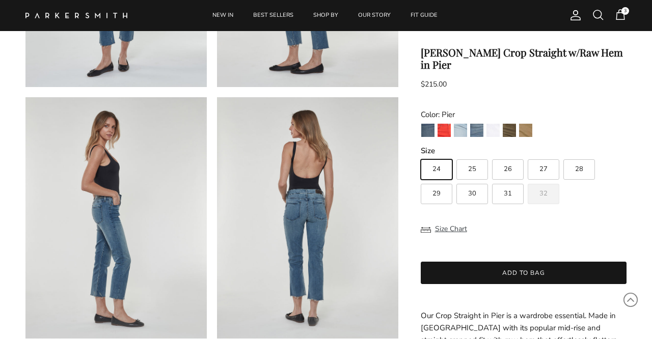
scroll to position [226, 0]
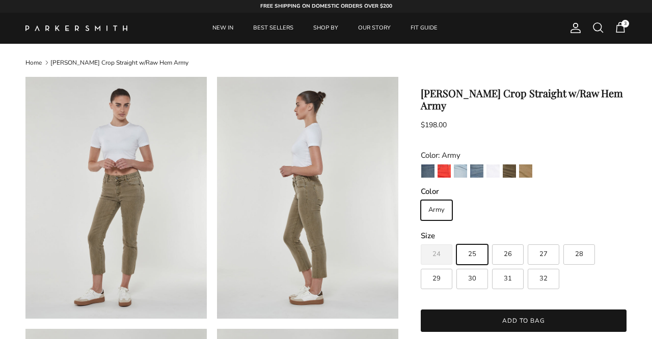
scroll to position [386, 0]
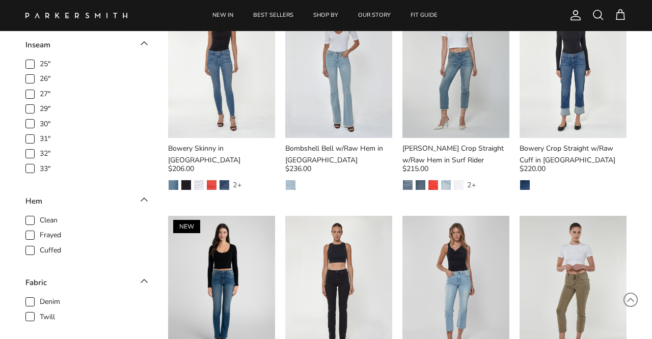
scroll to position [1255, 0]
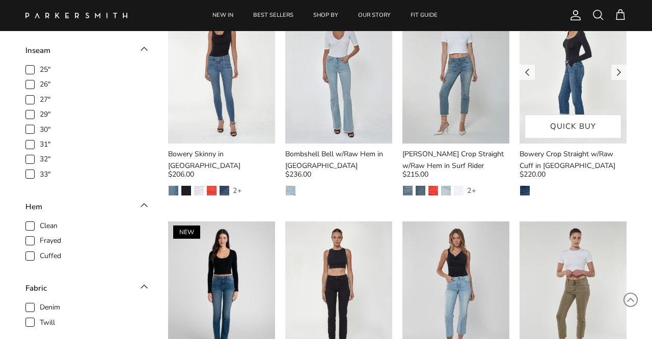
click at [580, 73] on img at bounding box center [573, 72] width 107 height 143
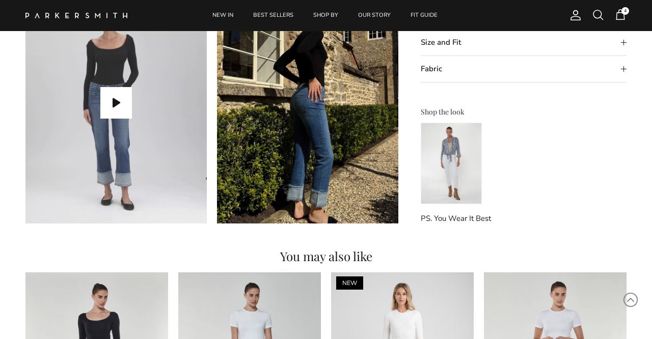
scroll to position [860, 0]
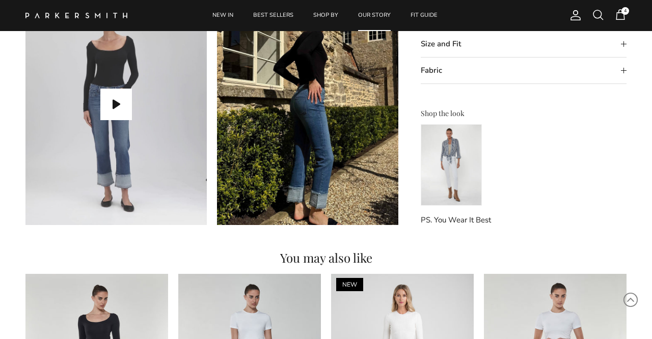
click at [379, 14] on link "OUR STORY" at bounding box center [374, 15] width 51 height 31
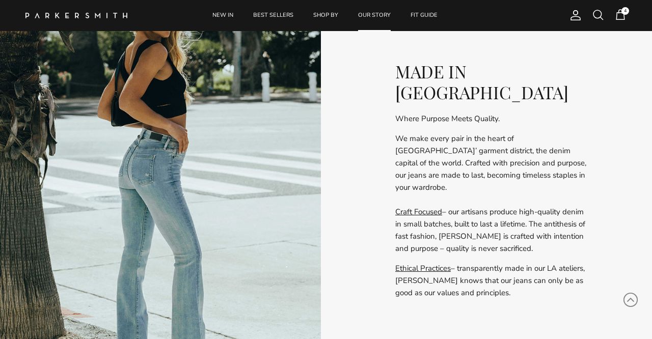
scroll to position [940, 0]
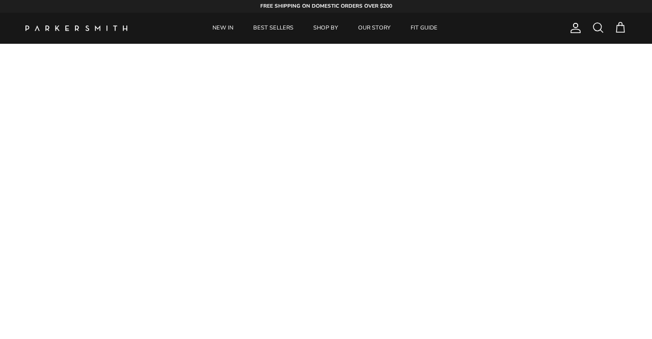
scroll to position [602, 0]
